Goal: Transaction & Acquisition: Obtain resource

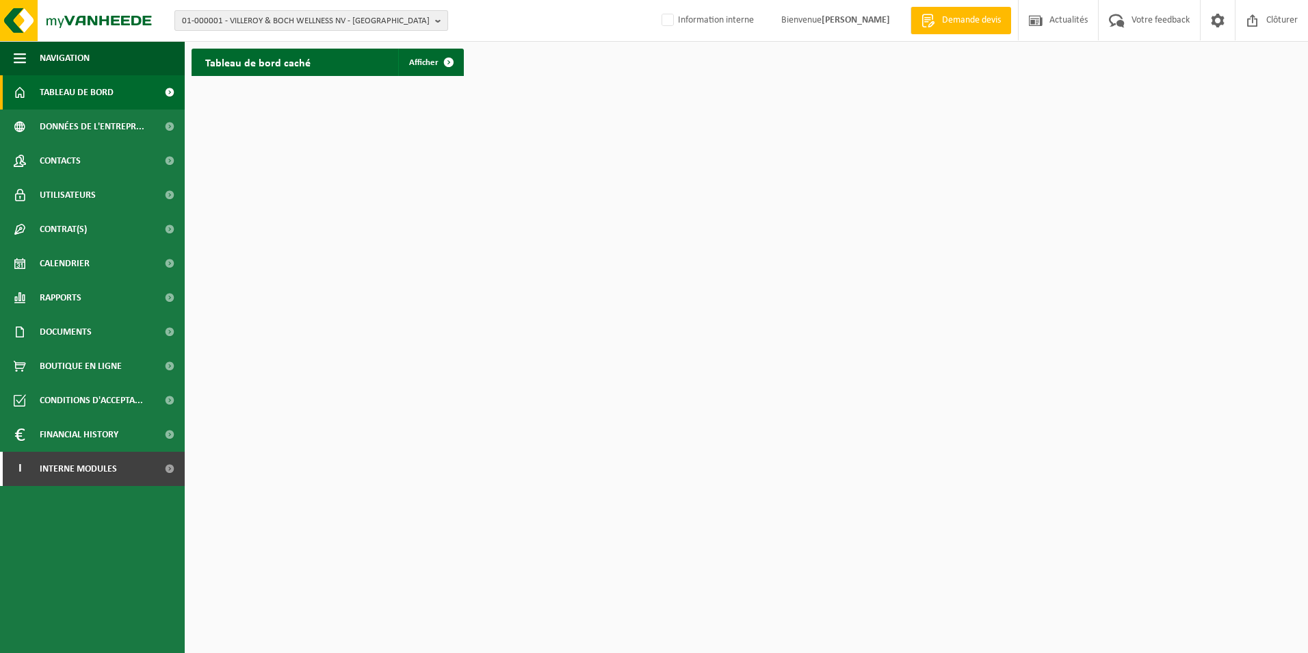
click at [351, 18] on span "01-000001 - VILLEROY & BOCH WELLNESS NV - ROESELARE" at bounding box center [306, 21] width 248 height 21
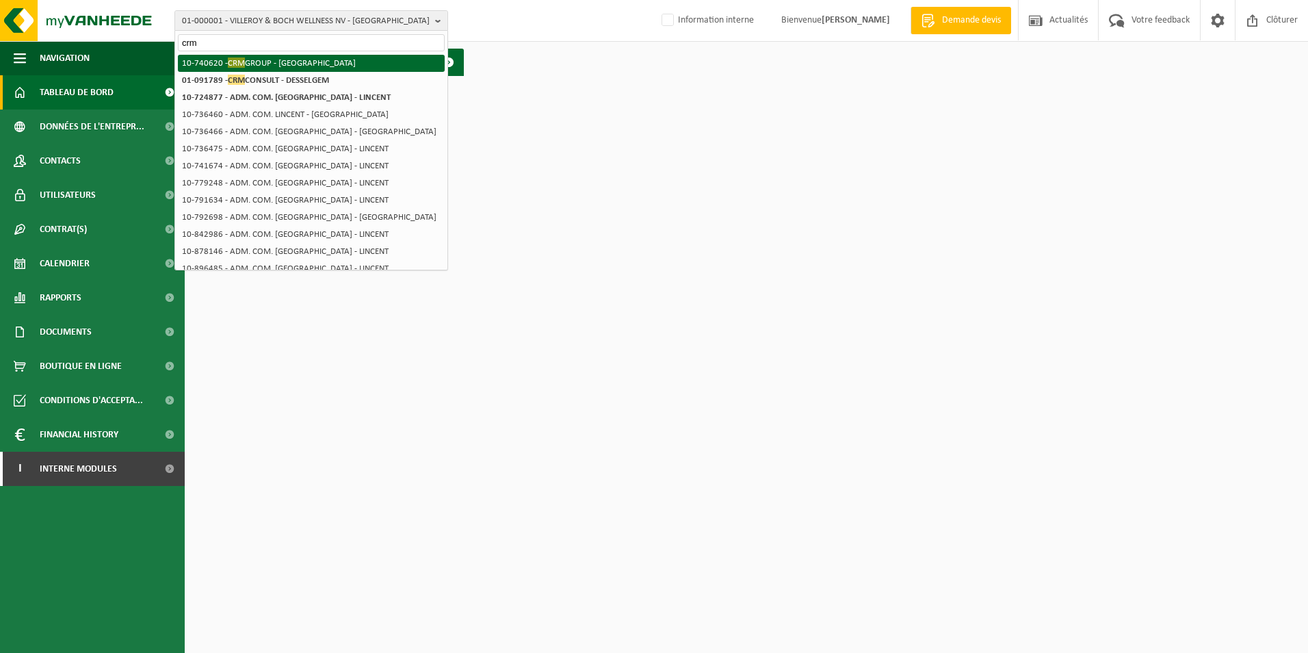
type input "crm"
click at [343, 62] on li "10-740620 - CRM GROUP - LIÈGE" at bounding box center [311, 63] width 267 height 17
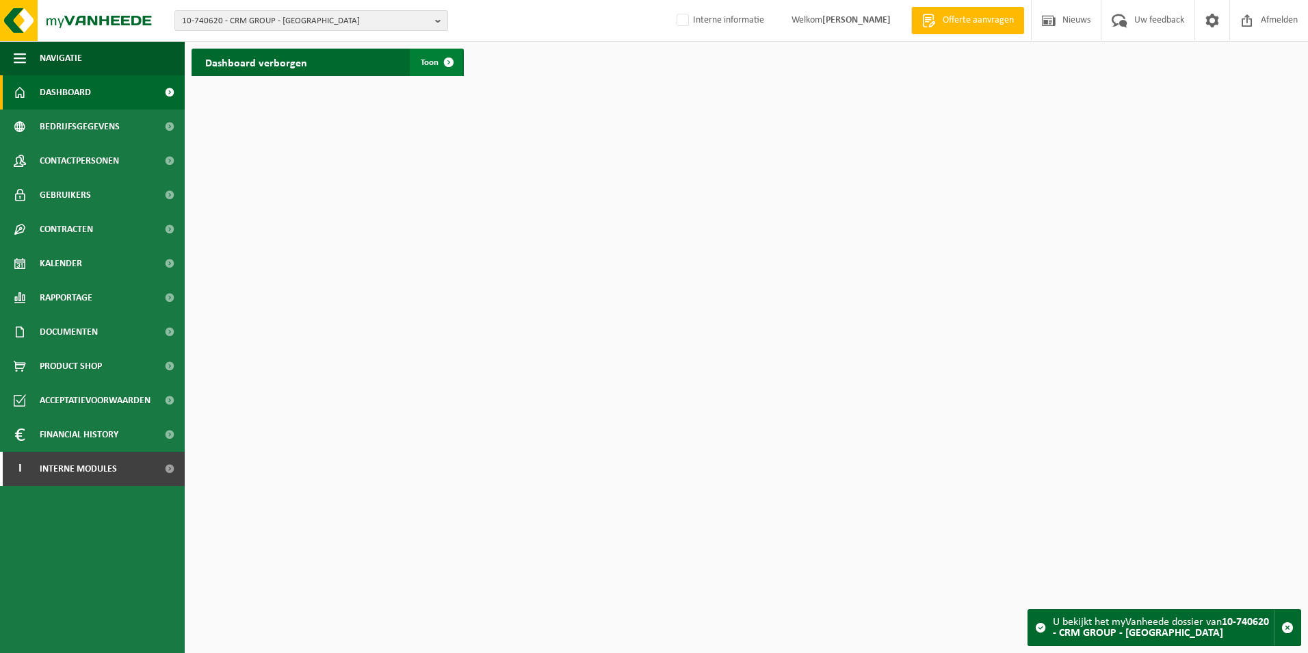
click at [422, 58] on span "Toon" at bounding box center [430, 62] width 18 height 9
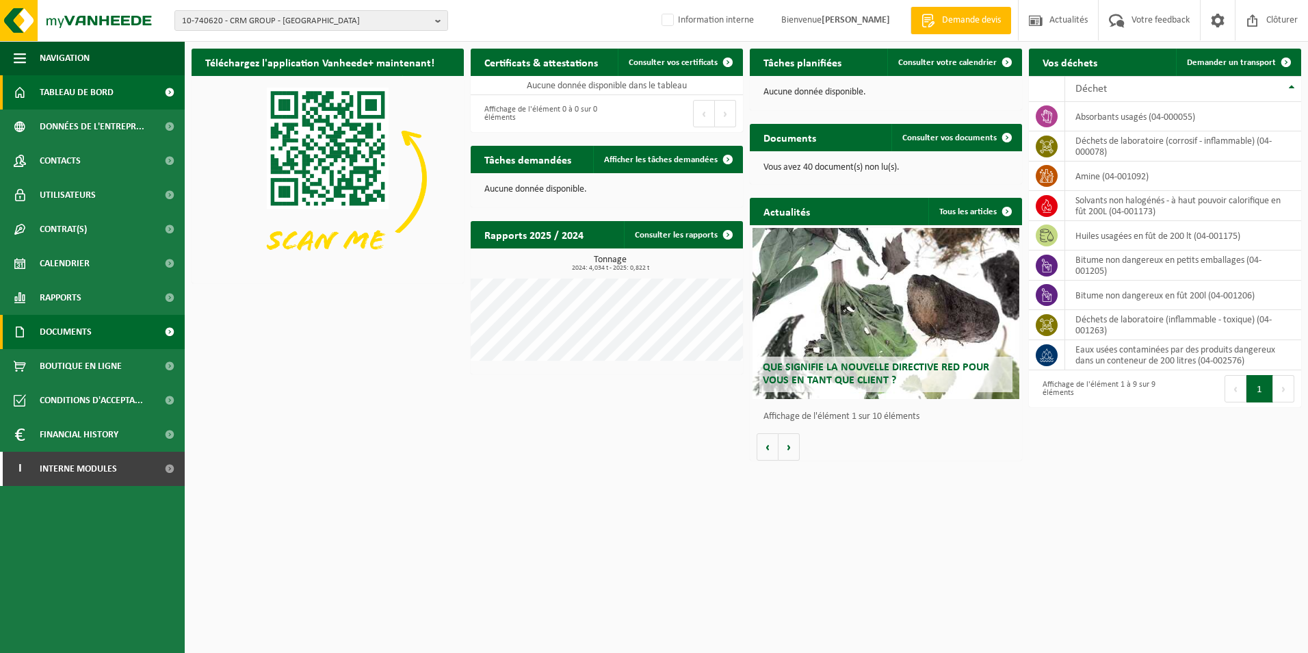
click at [52, 335] on span "Documents" at bounding box center [66, 332] width 52 height 34
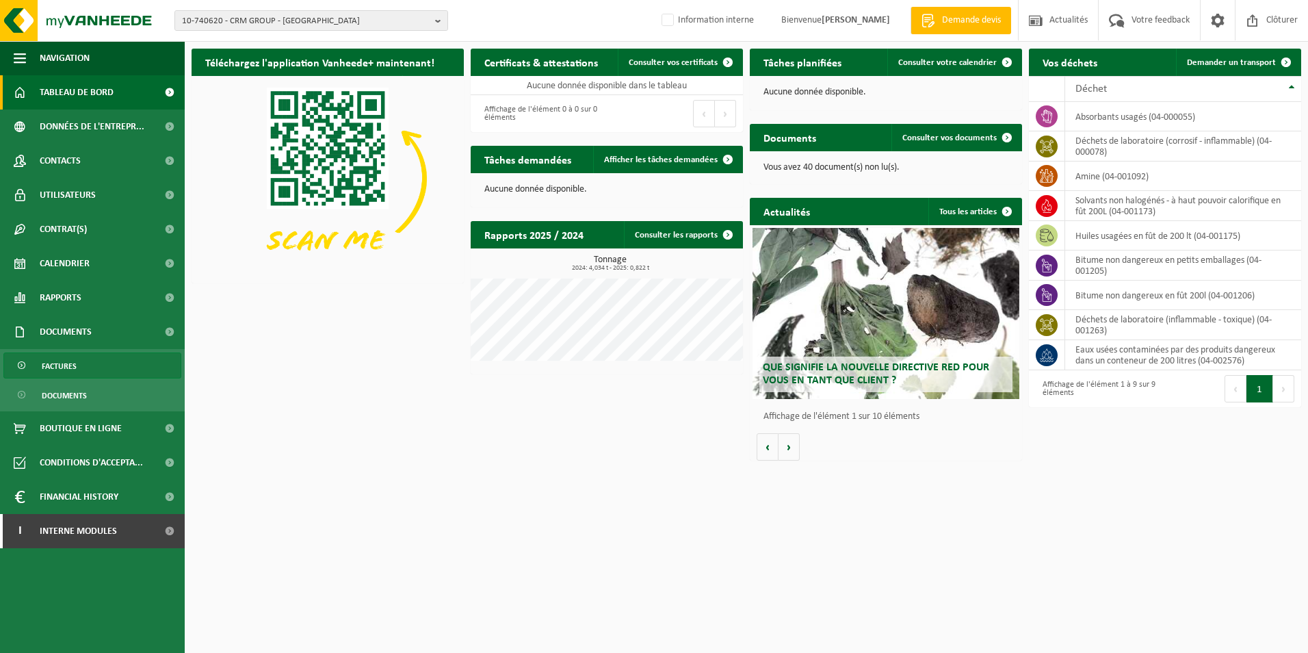
click at [56, 369] on span "Factures" at bounding box center [59, 366] width 35 height 26
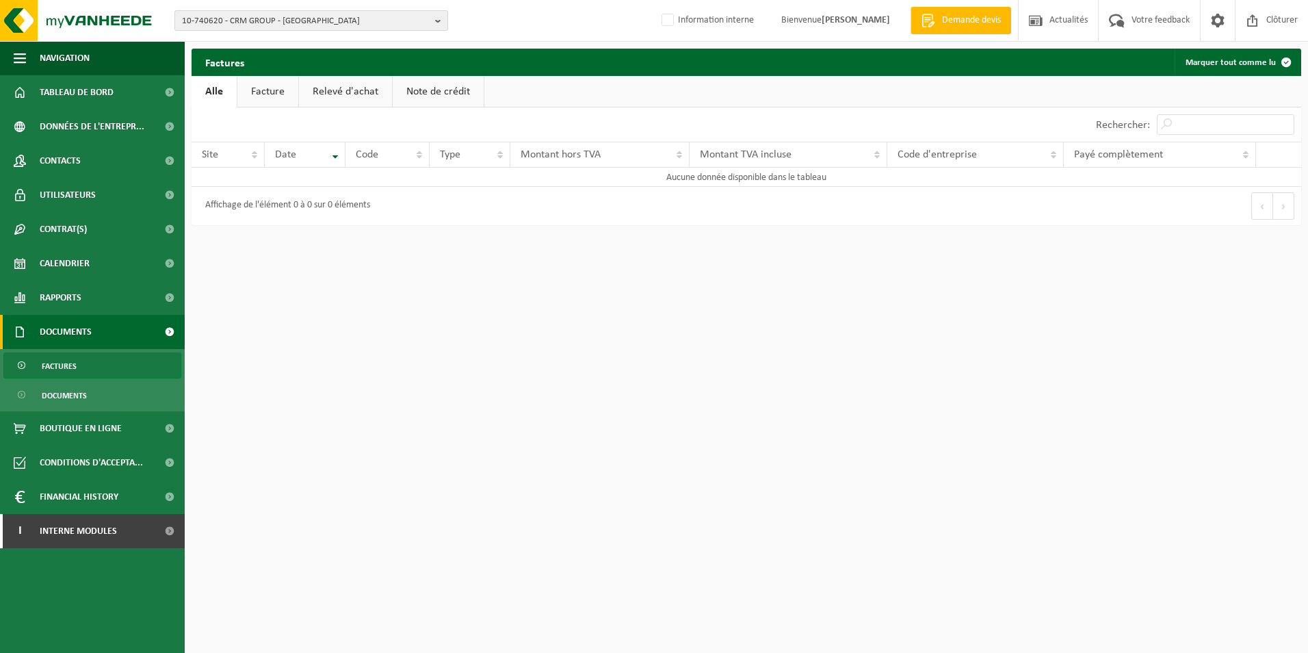
click at [297, 23] on span "10-740620 - CRM GROUP - [GEOGRAPHIC_DATA]" at bounding box center [306, 21] width 248 height 21
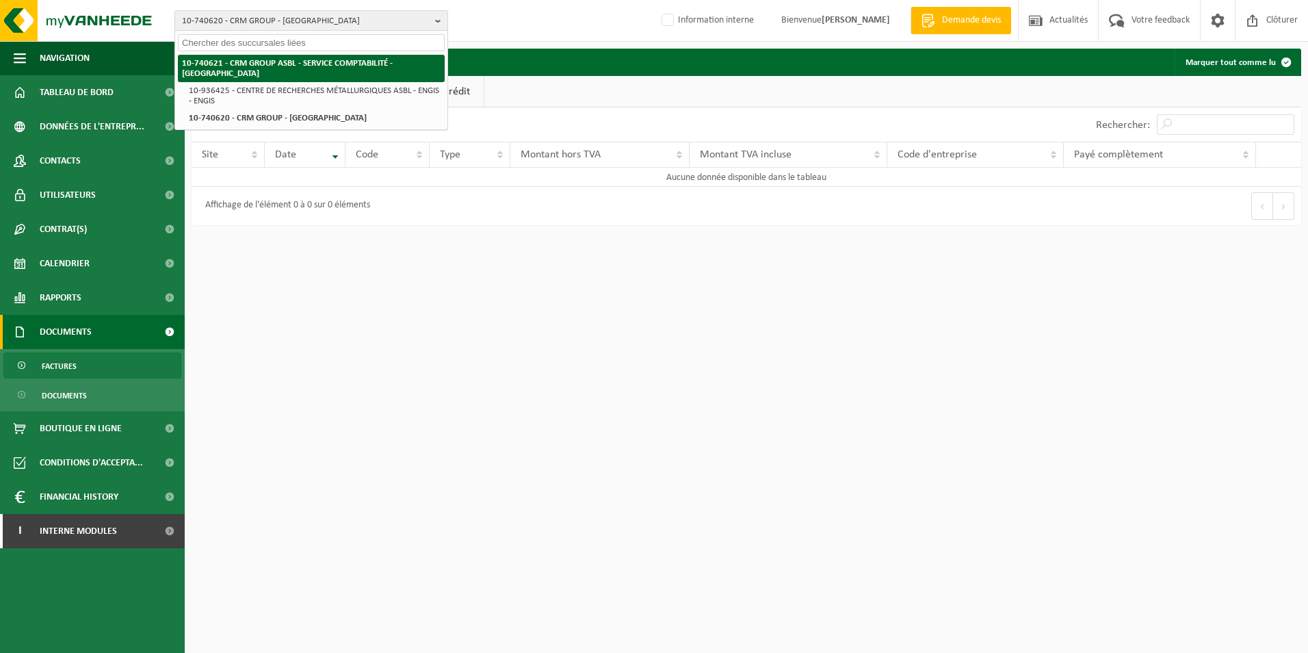
click at [305, 66] on strong "10-740621 - CRM GROUP ASBL - SERVICE COMPTABILITÉ - [GEOGRAPHIC_DATA]" at bounding box center [287, 68] width 211 height 19
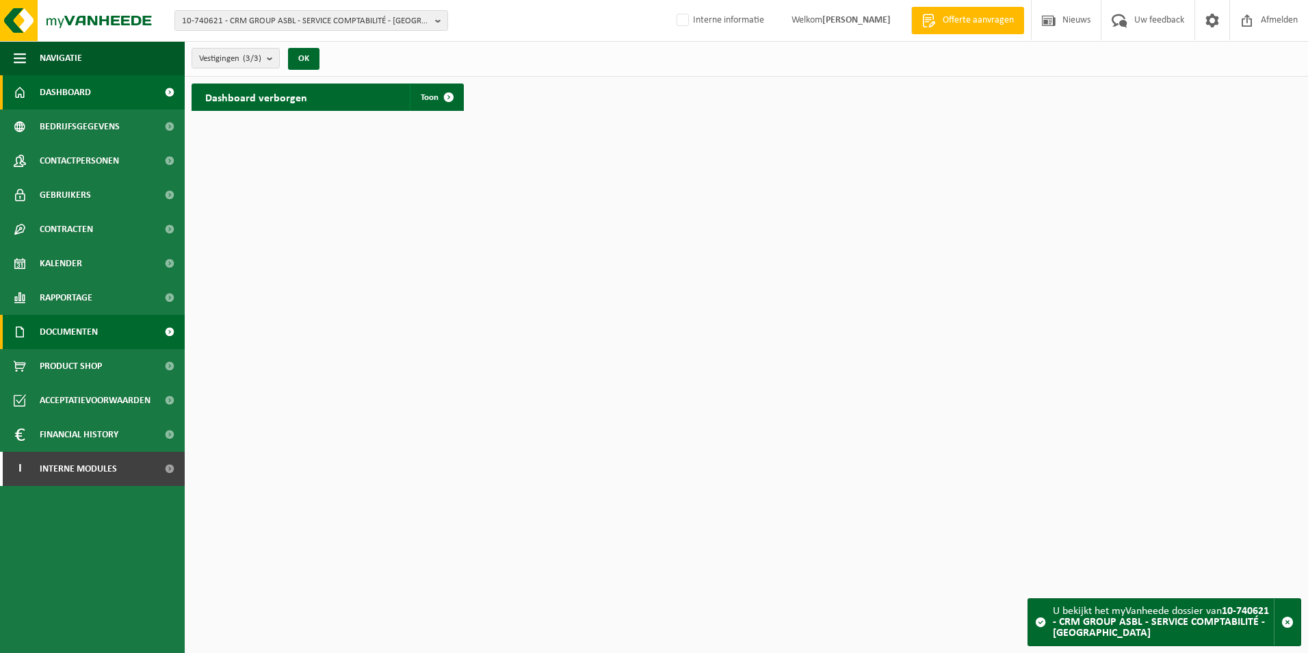
click at [66, 328] on span "Documenten" at bounding box center [69, 332] width 58 height 34
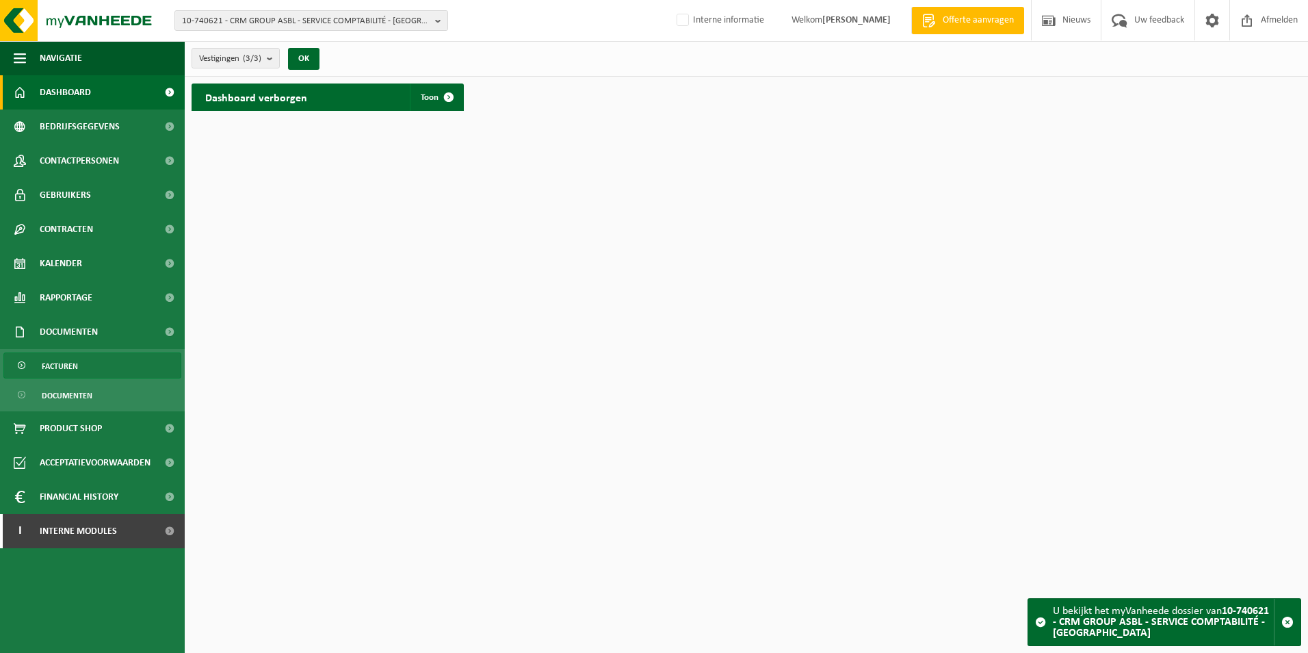
click at [66, 367] on span "Facturen" at bounding box center [60, 366] width 36 height 26
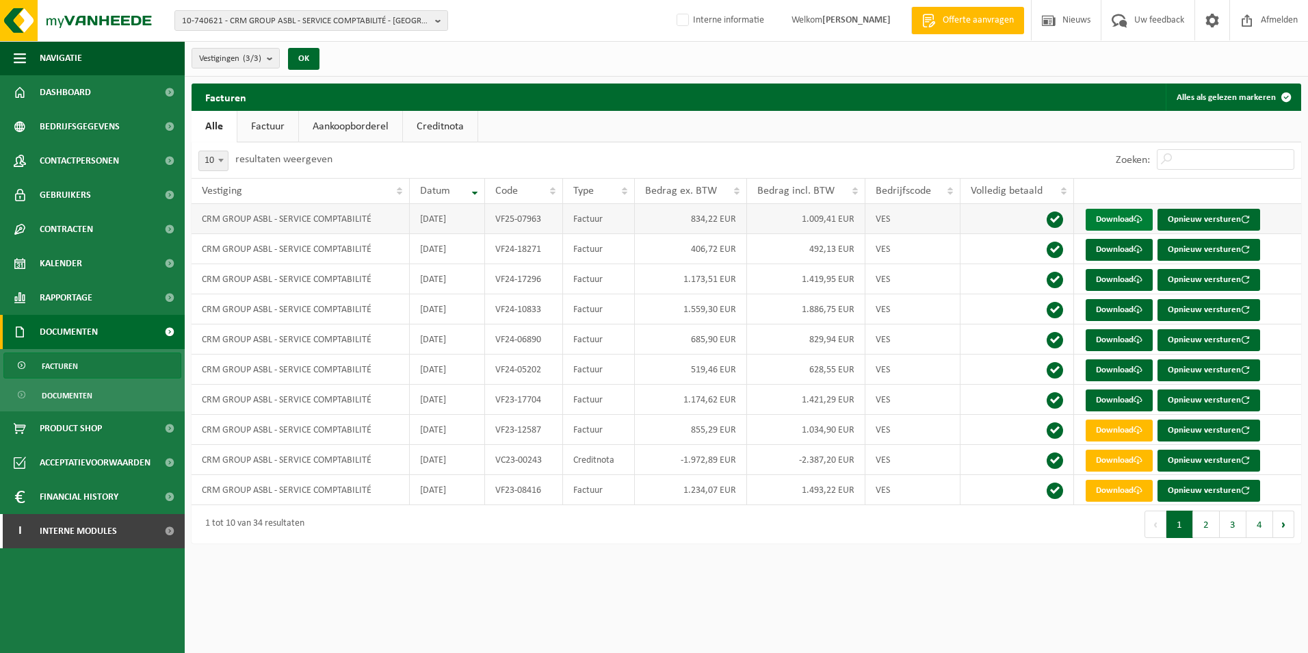
click at [1116, 226] on link "Download" at bounding box center [1118, 220] width 67 height 22
